Goal: Communication & Community: Share content

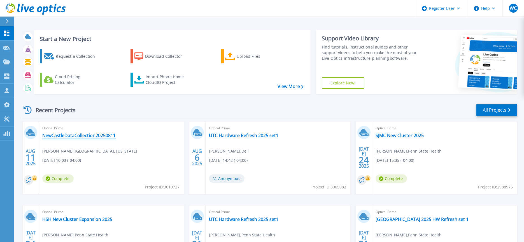
click at [80, 134] on link "NewCastleDataCollection20250811" at bounding box center [78, 136] width 73 height 6
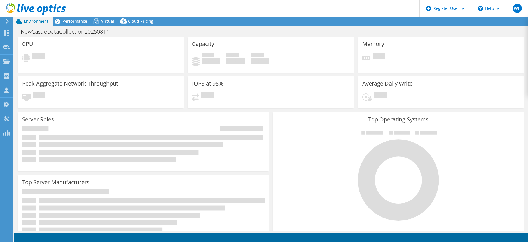
select select "USD"
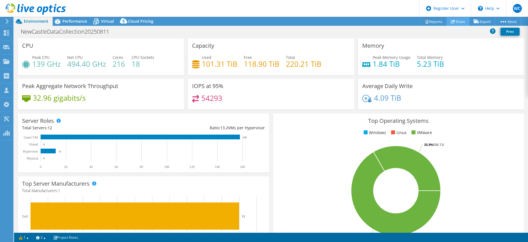
click at [455, 22] on link "Share" at bounding box center [458, 21] width 23 height 9
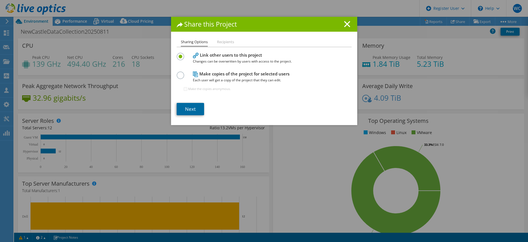
click at [184, 108] on link "Next" at bounding box center [190, 109] width 27 height 12
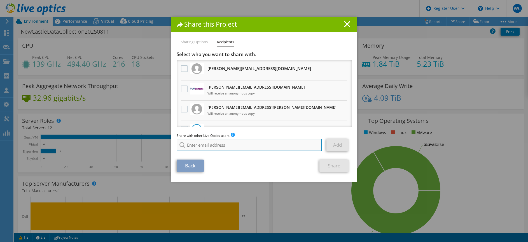
click at [192, 145] on input "search" at bounding box center [250, 145] width 146 height 12
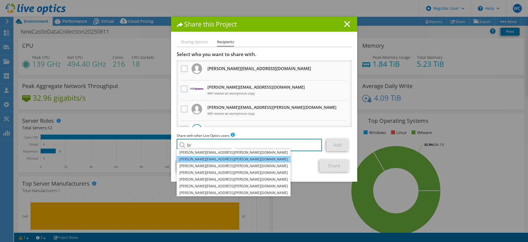
type input "b"
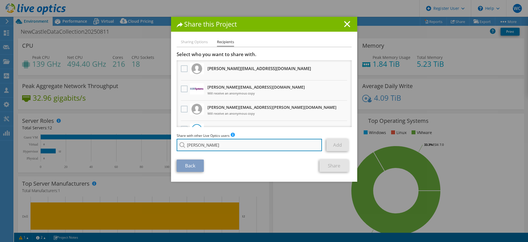
drag, startPoint x: 208, startPoint y: 145, endPoint x: 176, endPoint y: 146, distance: 32.5
click at [177, 146] on input "josha" at bounding box center [250, 145] width 146 height 12
paste input "ua.brooks@dell.com"
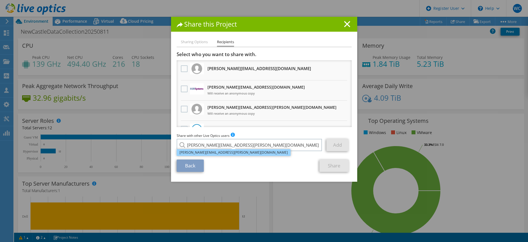
click at [187, 151] on li "Joshua.Brooks@dell.com" at bounding box center [234, 152] width 114 height 7
type input "Joshua.Brooks@dell.com"
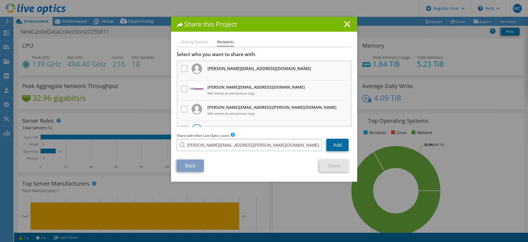
click at [339, 145] on link "Add" at bounding box center [338, 145] width 22 height 12
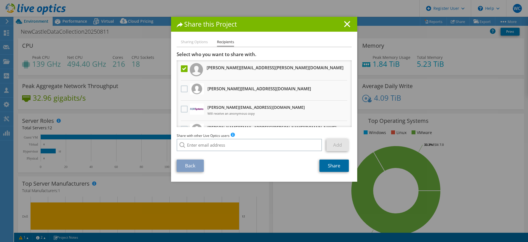
click at [331, 163] on link "Share" at bounding box center [334, 165] width 29 height 12
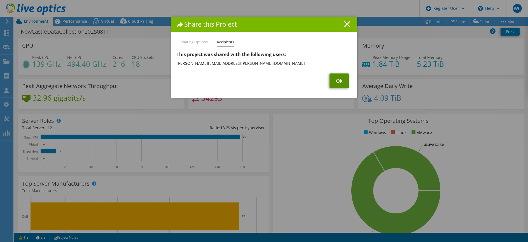
click at [336, 80] on link "Ok" at bounding box center [339, 80] width 19 height 15
